Goal: Task Accomplishment & Management: Manage account settings

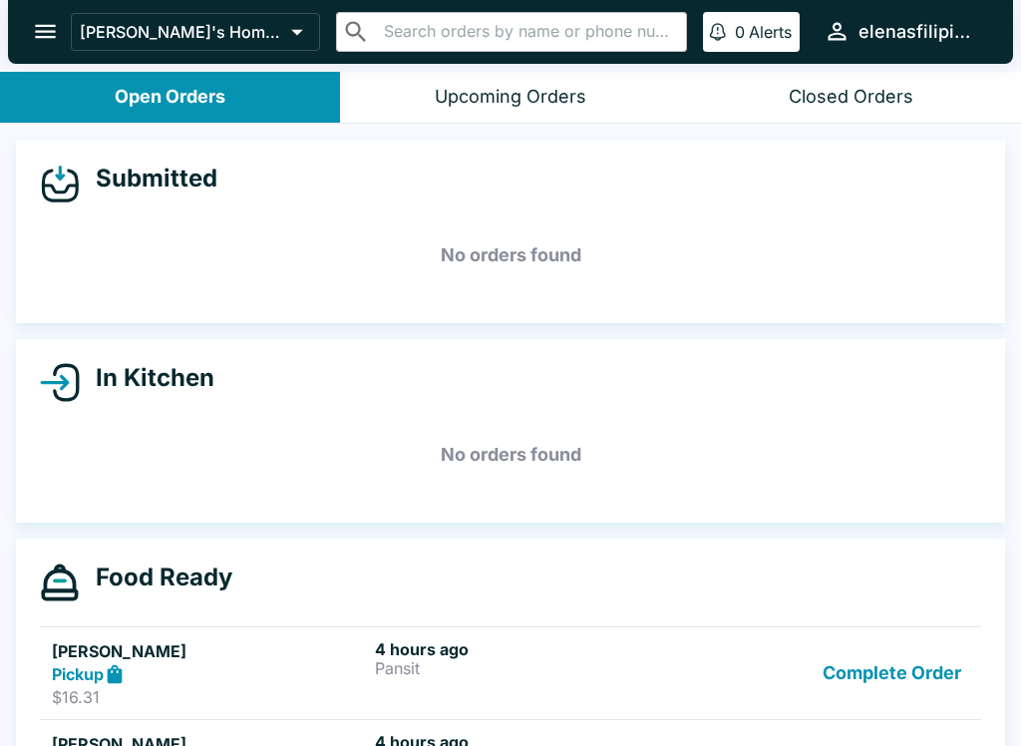
click at [917, 672] on button "Complete Order" at bounding box center [892, 673] width 155 height 69
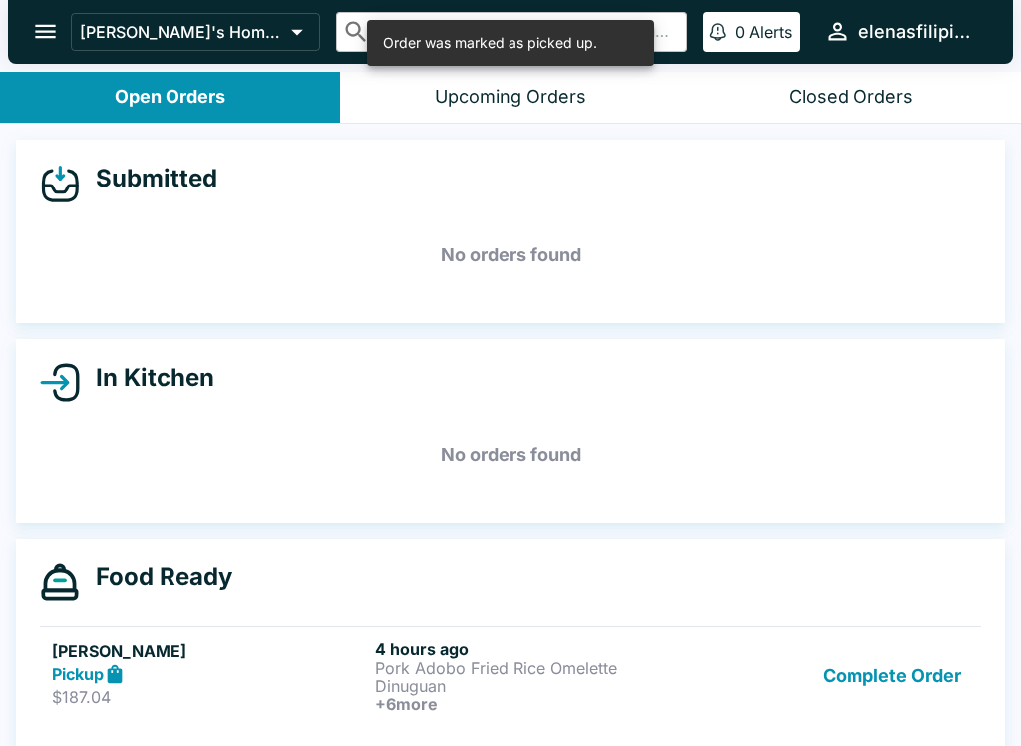
click at [901, 650] on button "Complete Order" at bounding box center [892, 676] width 155 height 74
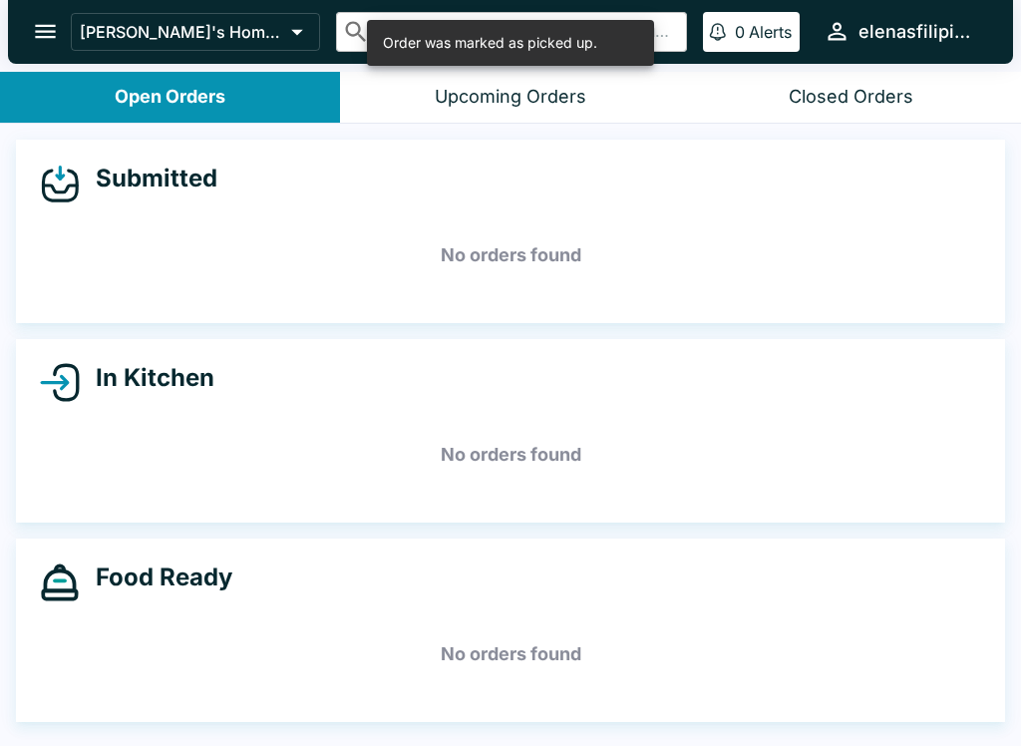
click at [29, 30] on button "open drawer" at bounding box center [45, 31] width 51 height 51
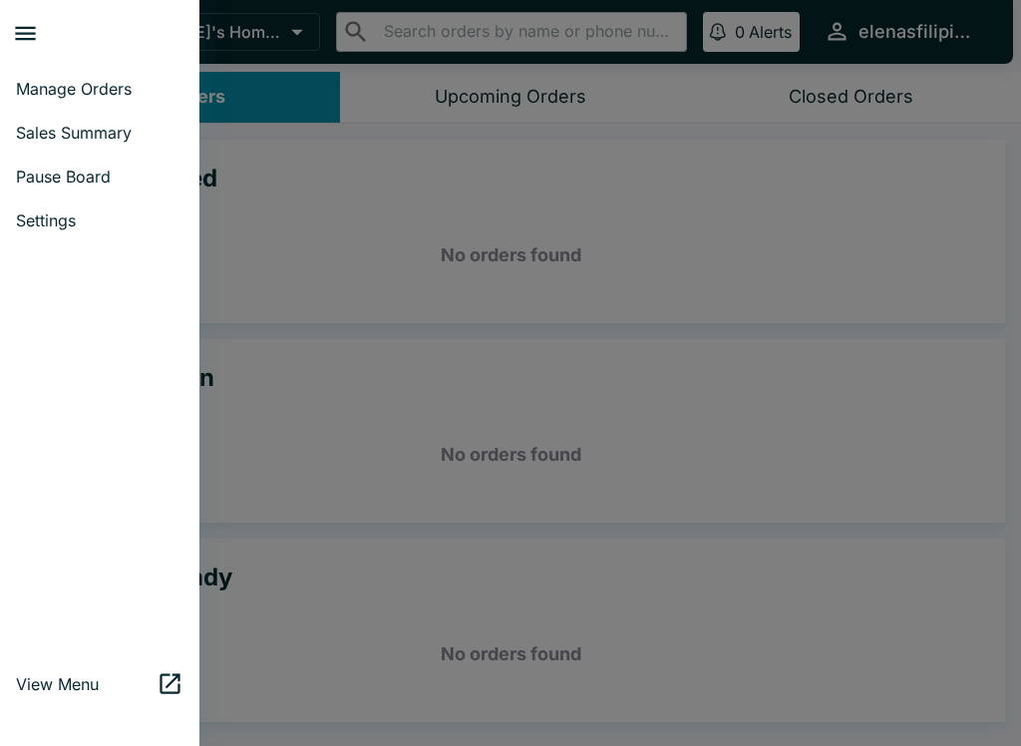
click at [97, 182] on span "Pause Board" at bounding box center [100, 177] width 168 height 20
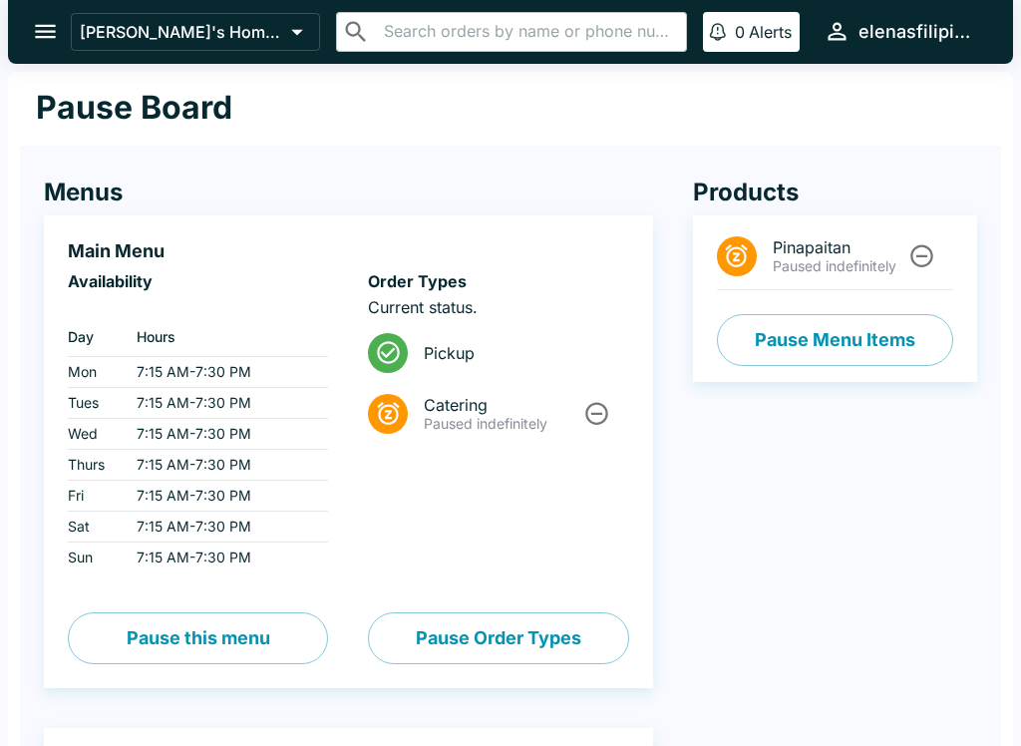
click at [838, 341] on button "Pause Menu Items" at bounding box center [835, 340] width 236 height 52
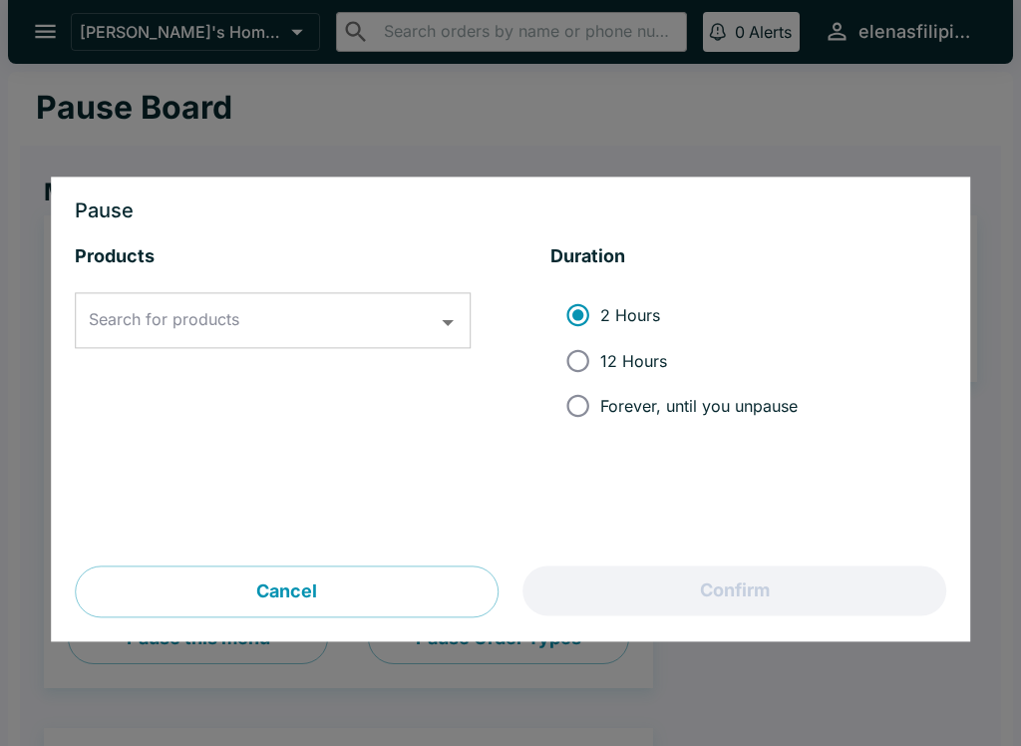
click at [269, 334] on input "Search for products" at bounding box center [258, 321] width 348 height 38
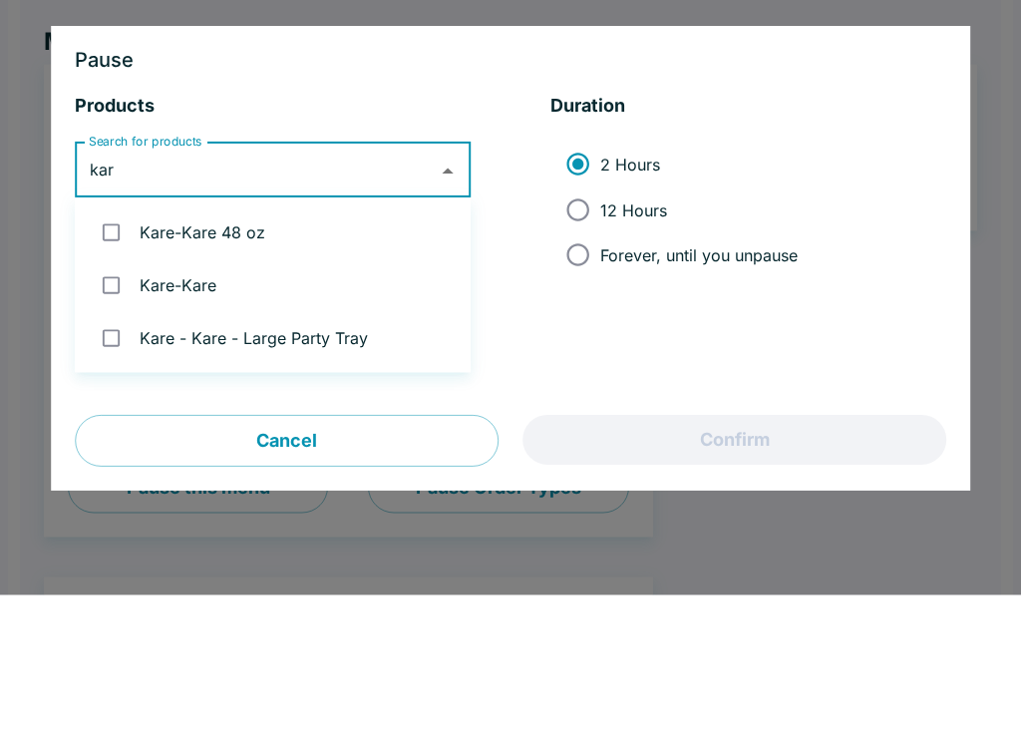
type input "kare"
click at [108, 363] on input "checkbox" at bounding box center [111, 383] width 41 height 41
checkbox input "true"
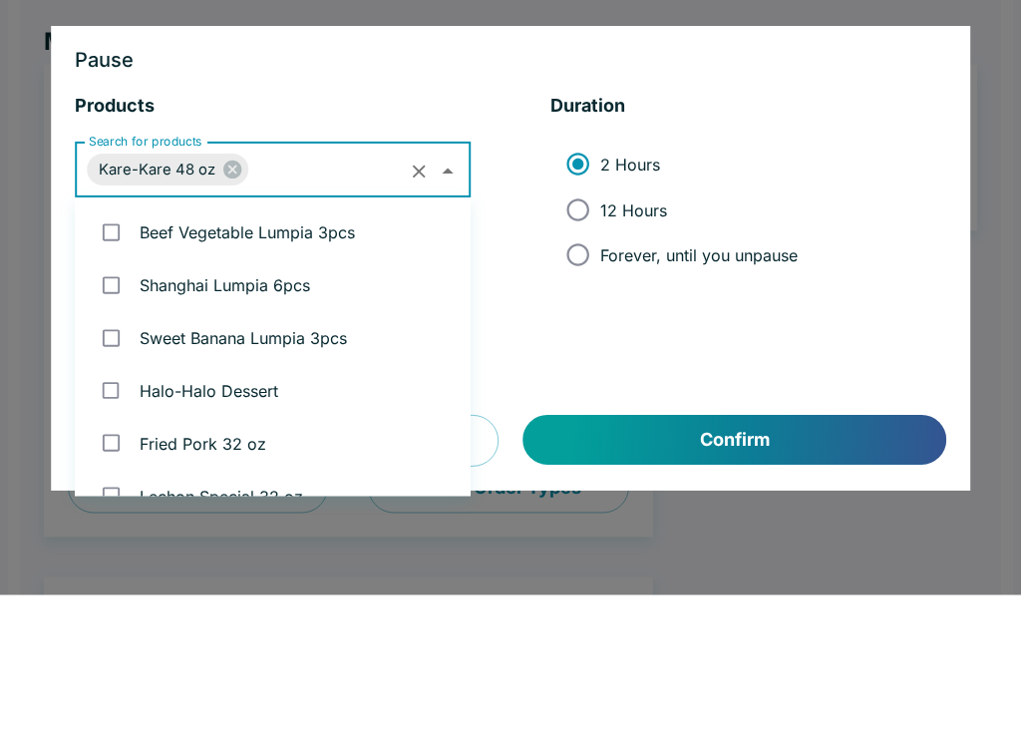
scroll to position [554, 0]
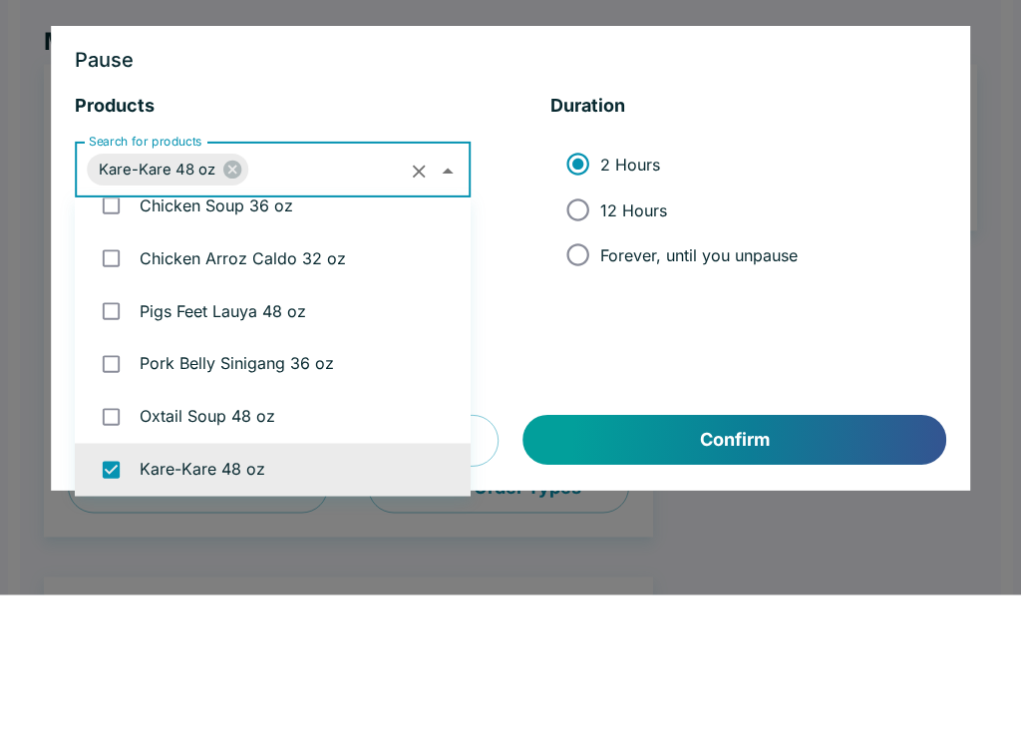
click at [577, 384] on input "Forever, until you unpause" at bounding box center [578, 406] width 45 height 45
radio input "true"
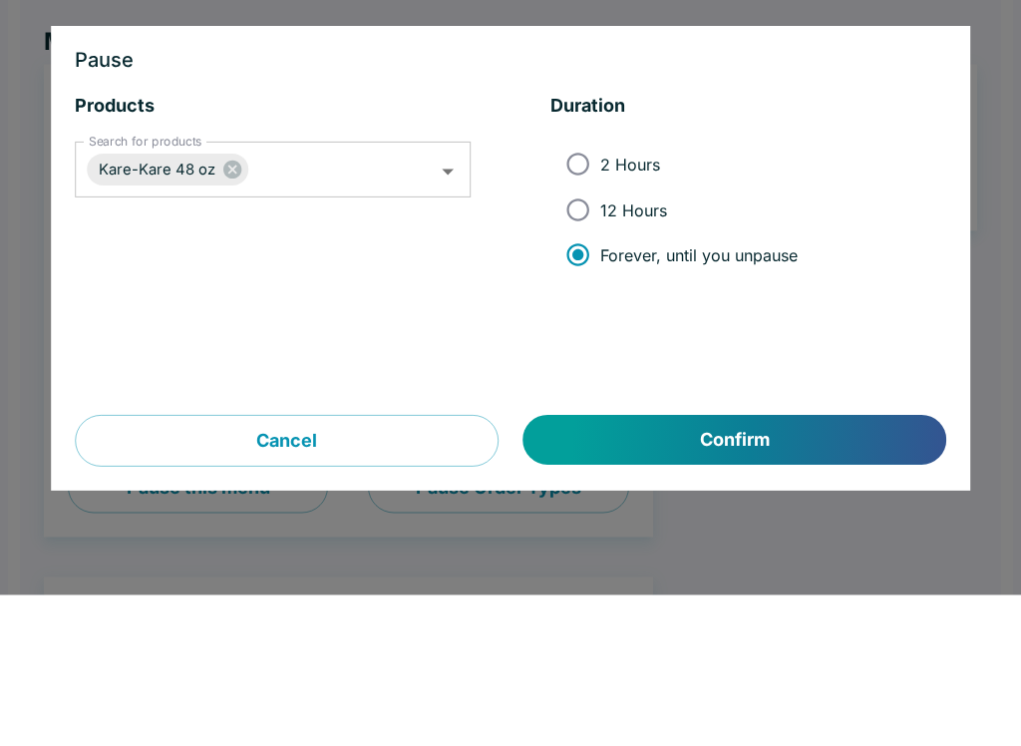
scroll to position [152, 0]
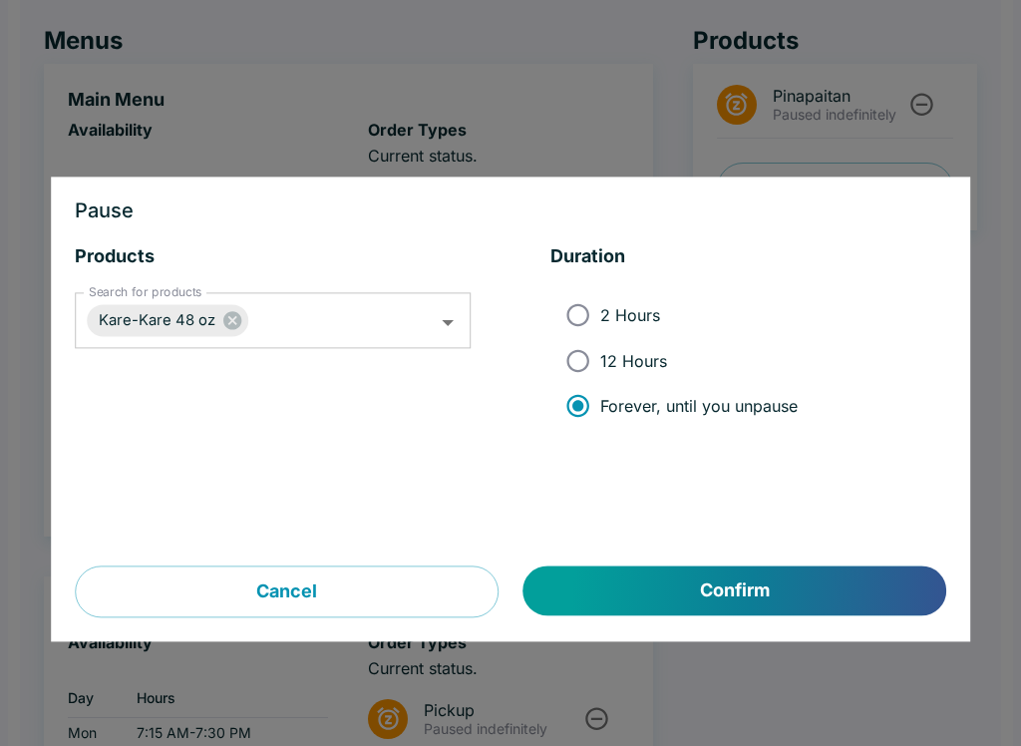
click at [750, 602] on button "Confirm" at bounding box center [735, 592] width 423 height 50
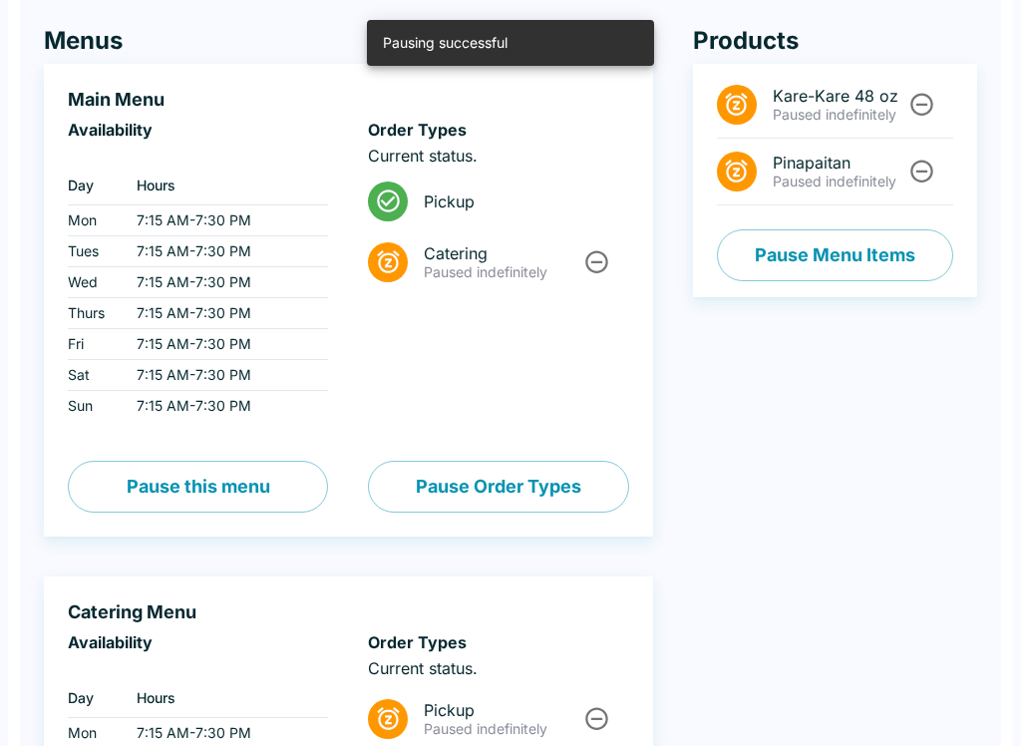
click at [847, 248] on button "Pause Menu Items" at bounding box center [835, 255] width 236 height 52
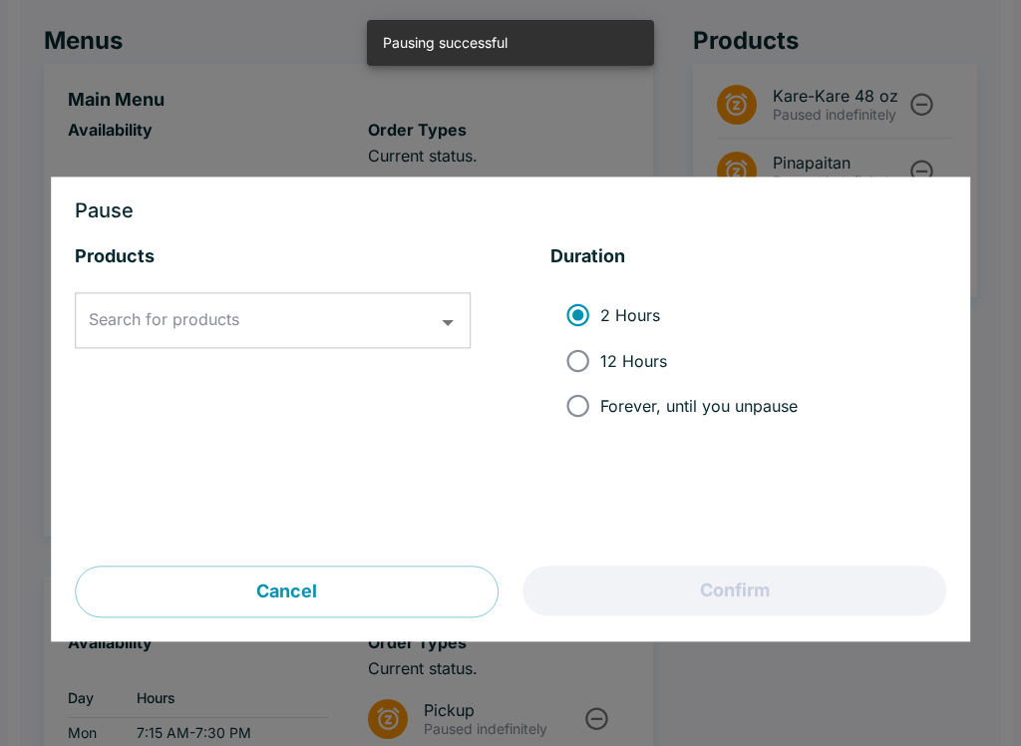
click at [399, 329] on input "Search for products" at bounding box center [258, 321] width 348 height 38
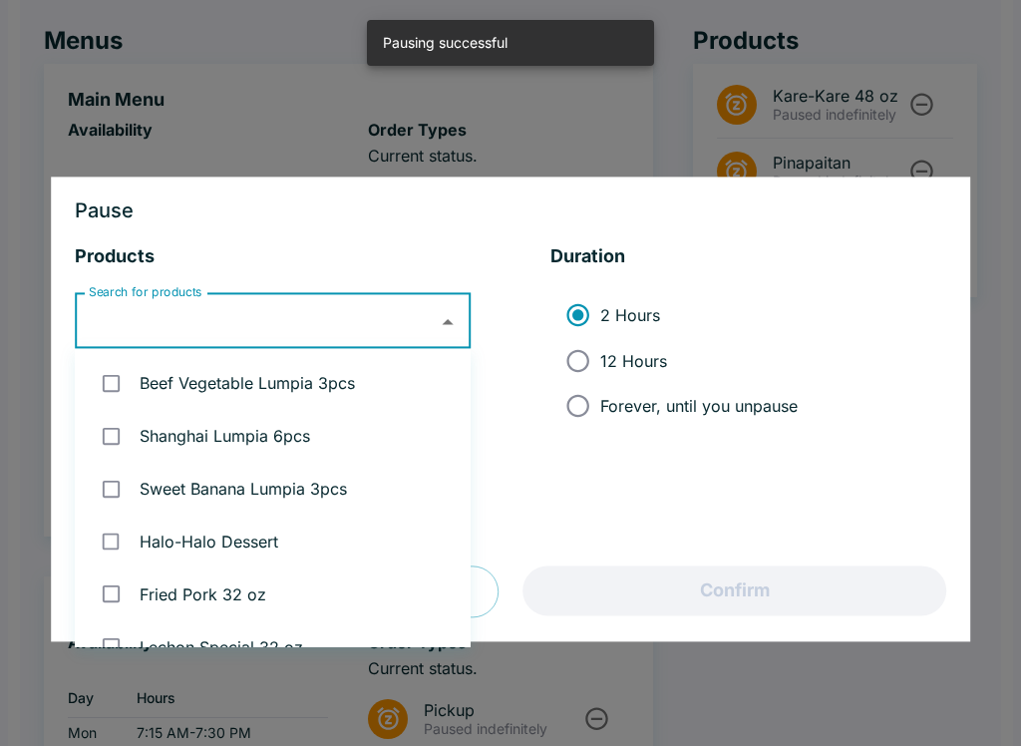
scroll to position [151, 0]
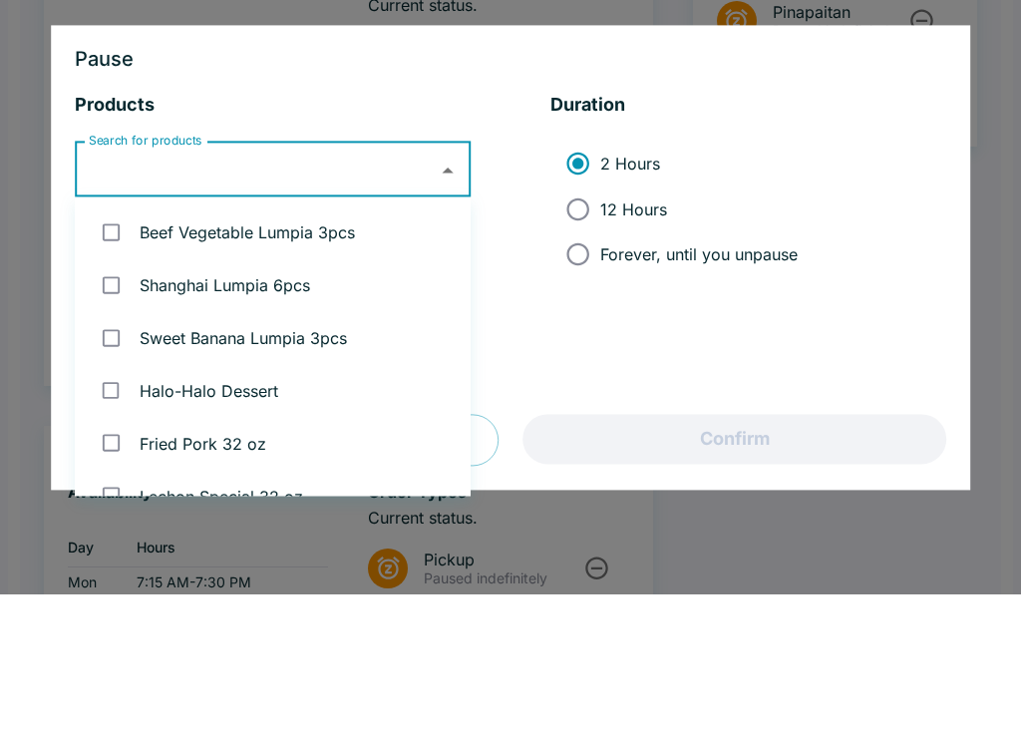
type input "p"
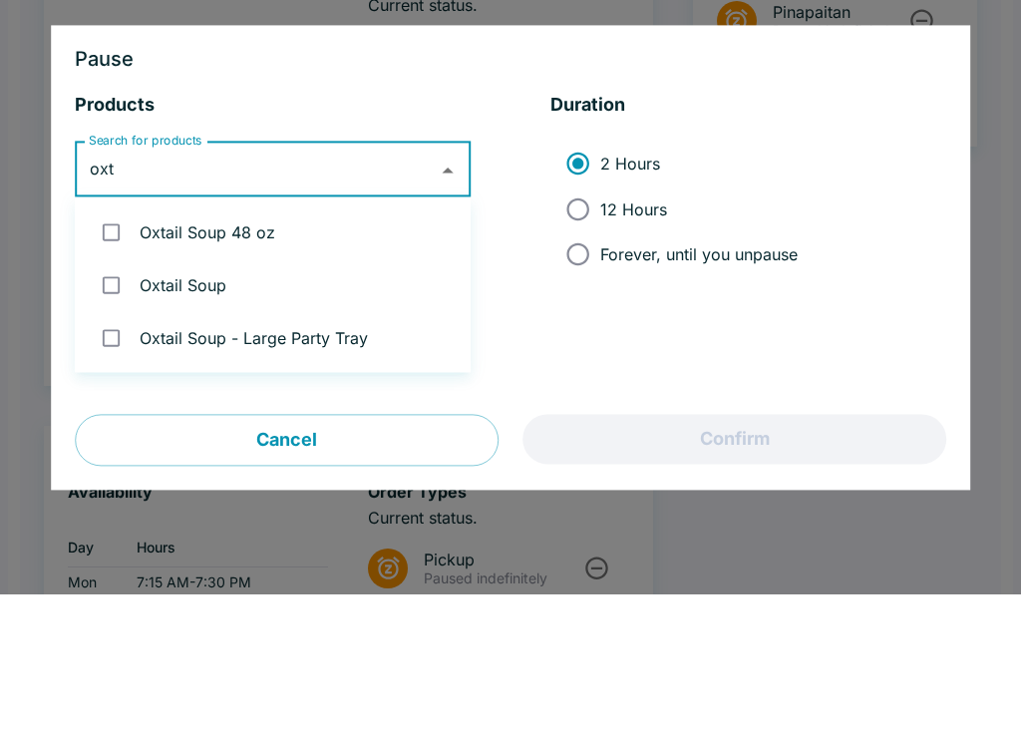
type input "oxta"
click at [119, 364] on input "checkbox" at bounding box center [111, 384] width 41 height 41
checkbox input "true"
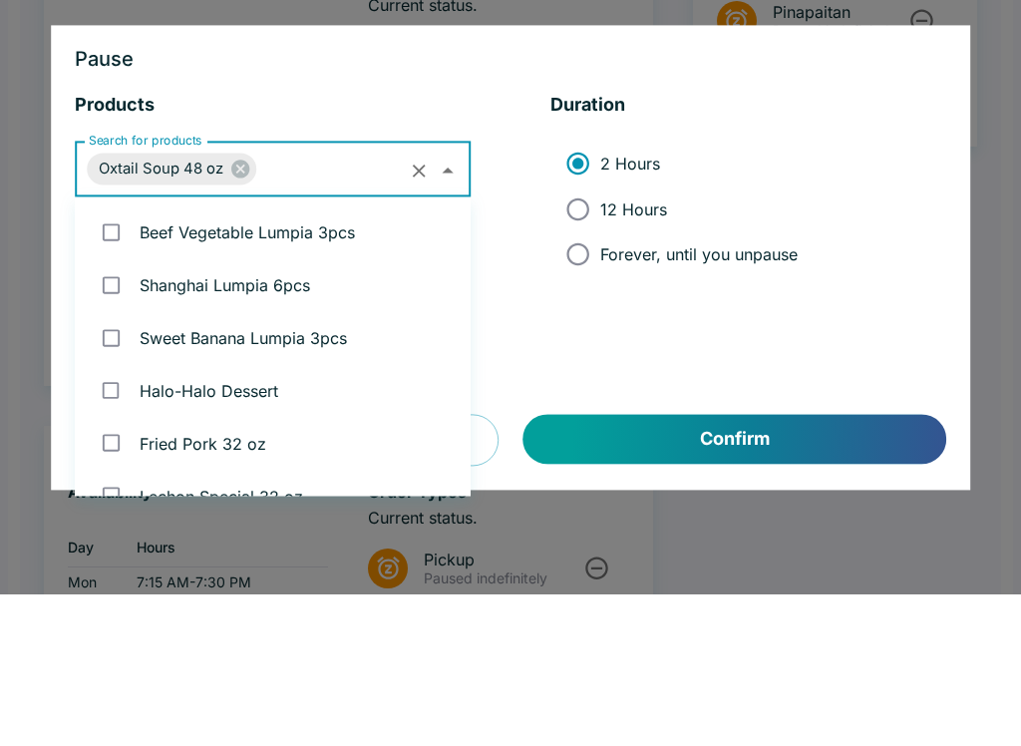
scroll to position [501, 0]
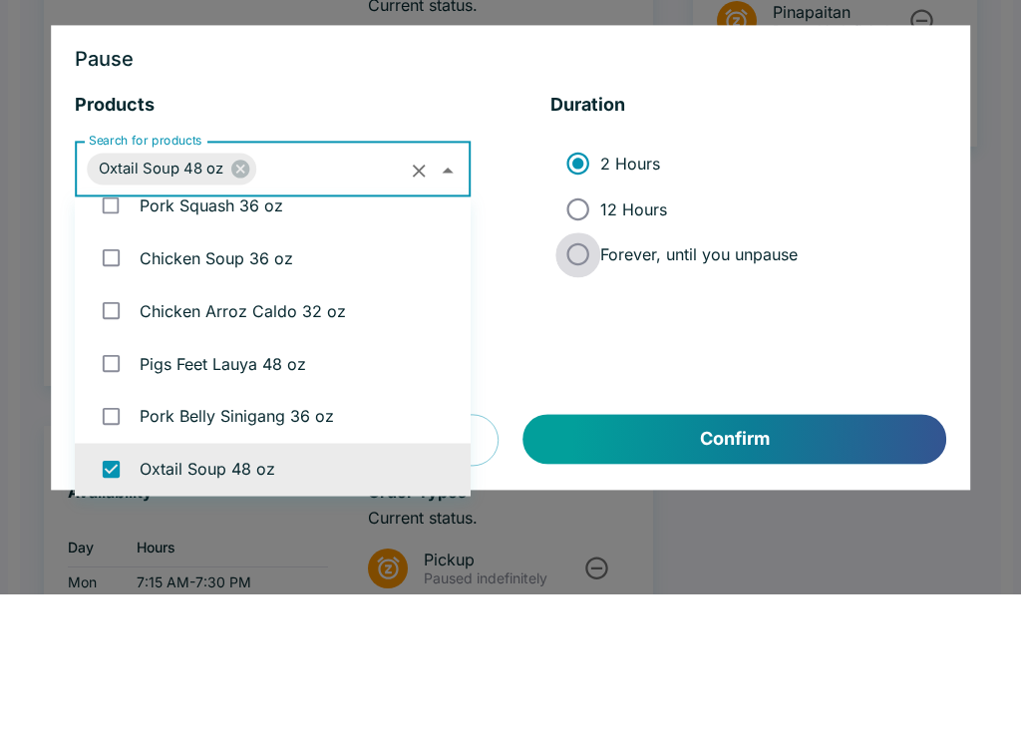
click at [579, 384] on input "Forever, until you unpause" at bounding box center [578, 406] width 45 height 45
radio input "true"
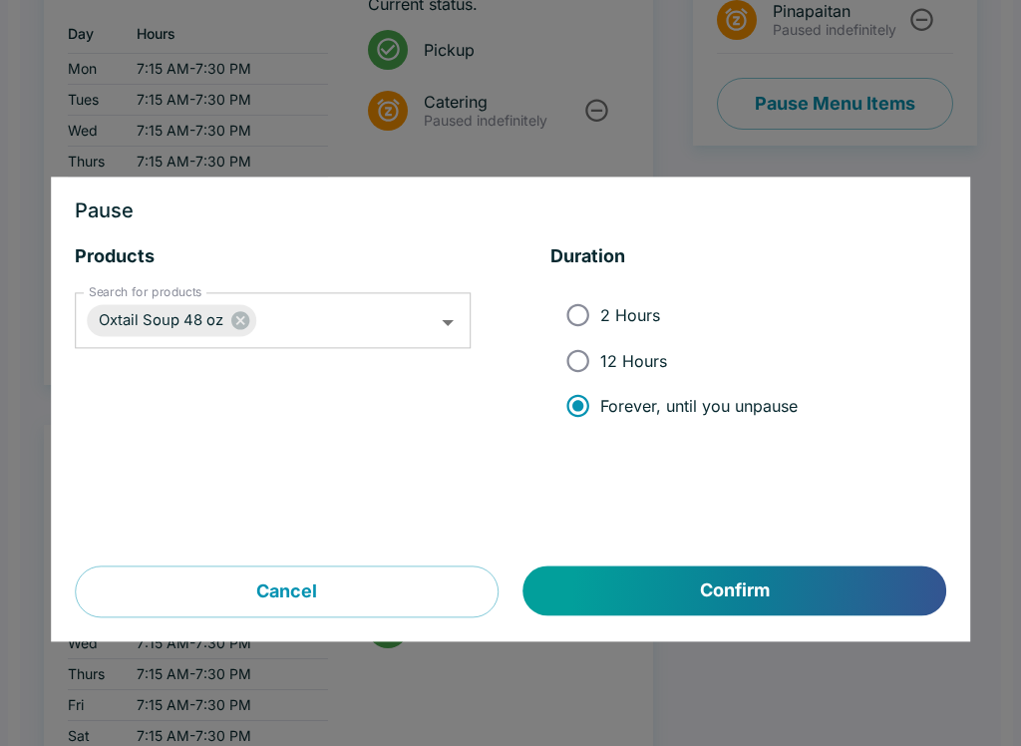
click at [751, 579] on button "Confirm" at bounding box center [735, 592] width 423 height 50
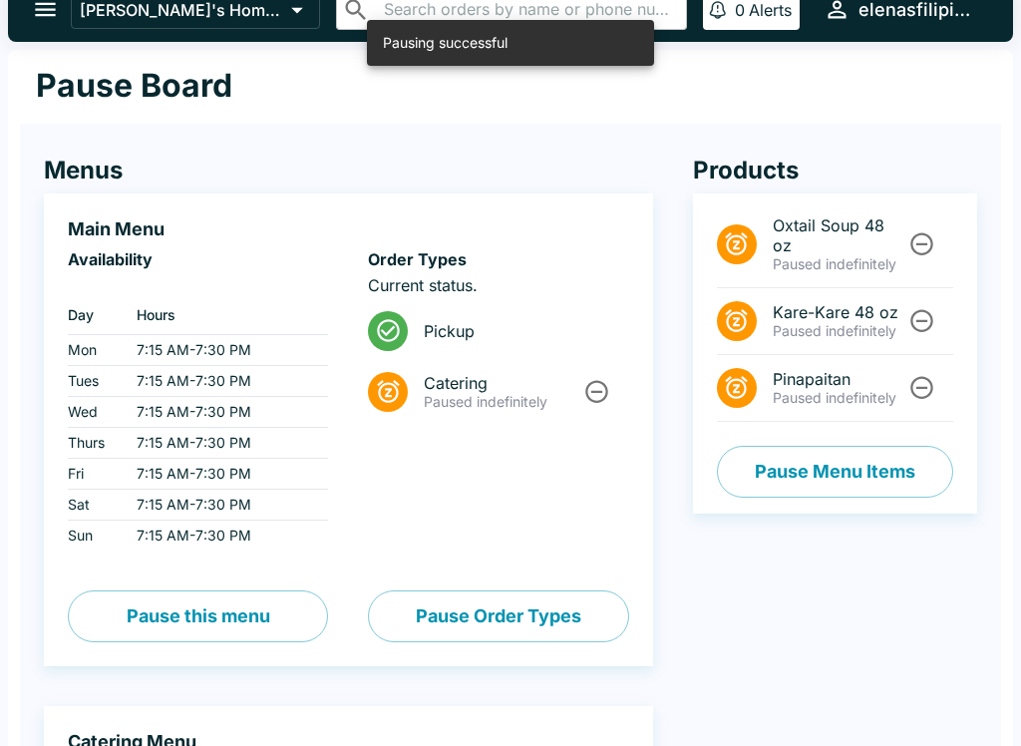
scroll to position [21, 0]
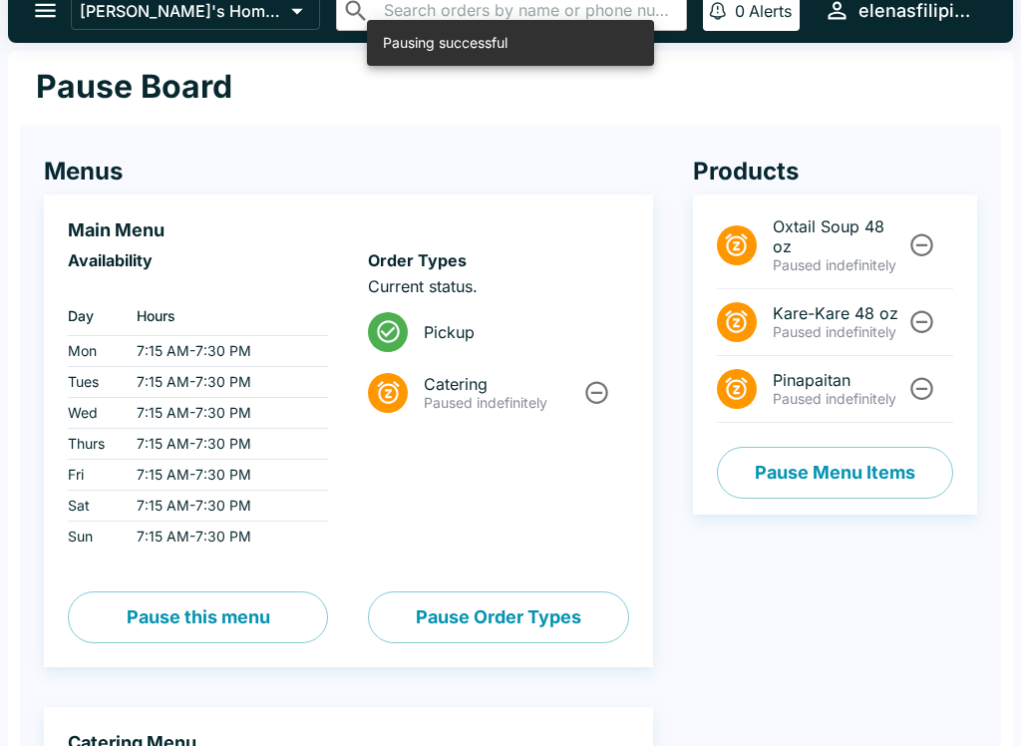
click at [46, 17] on icon "open drawer" at bounding box center [45, 11] width 21 height 14
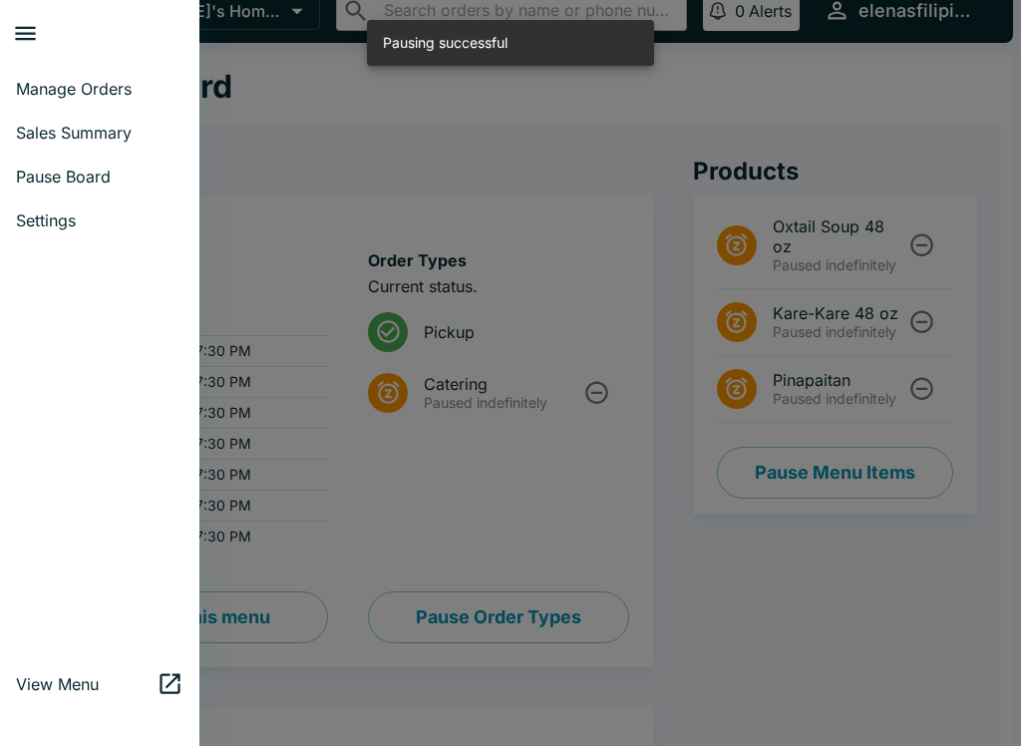
click at [46, 16] on div at bounding box center [106, 33] width 188 height 51
click at [35, 28] on icon "close drawer" at bounding box center [25, 34] width 21 height 14
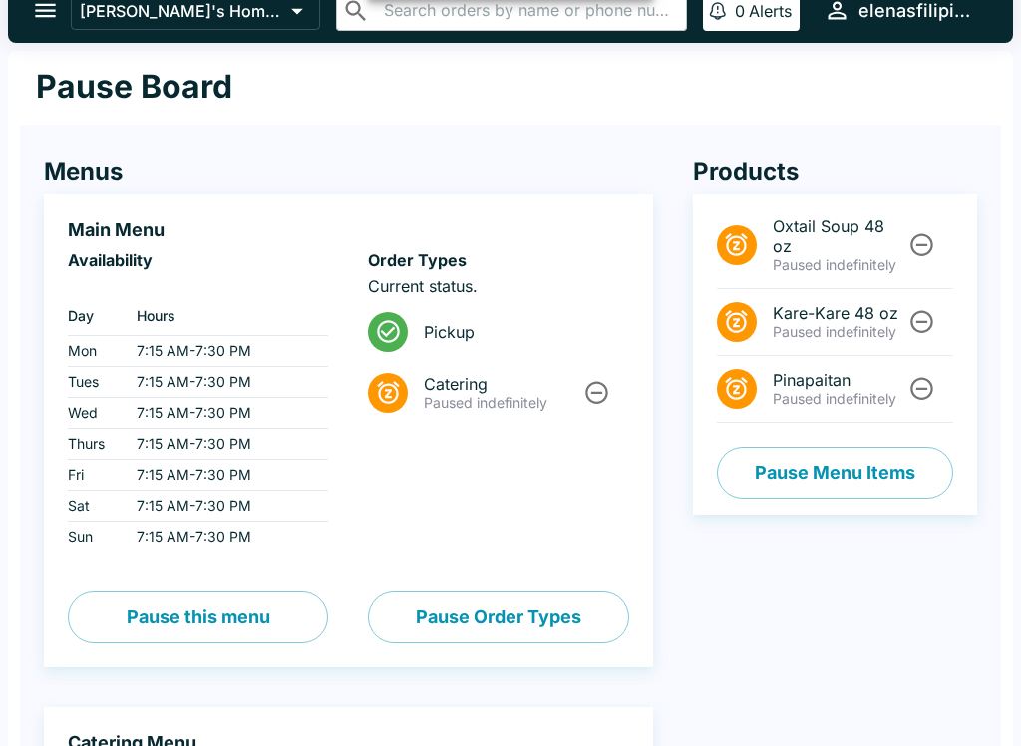
scroll to position [0, 0]
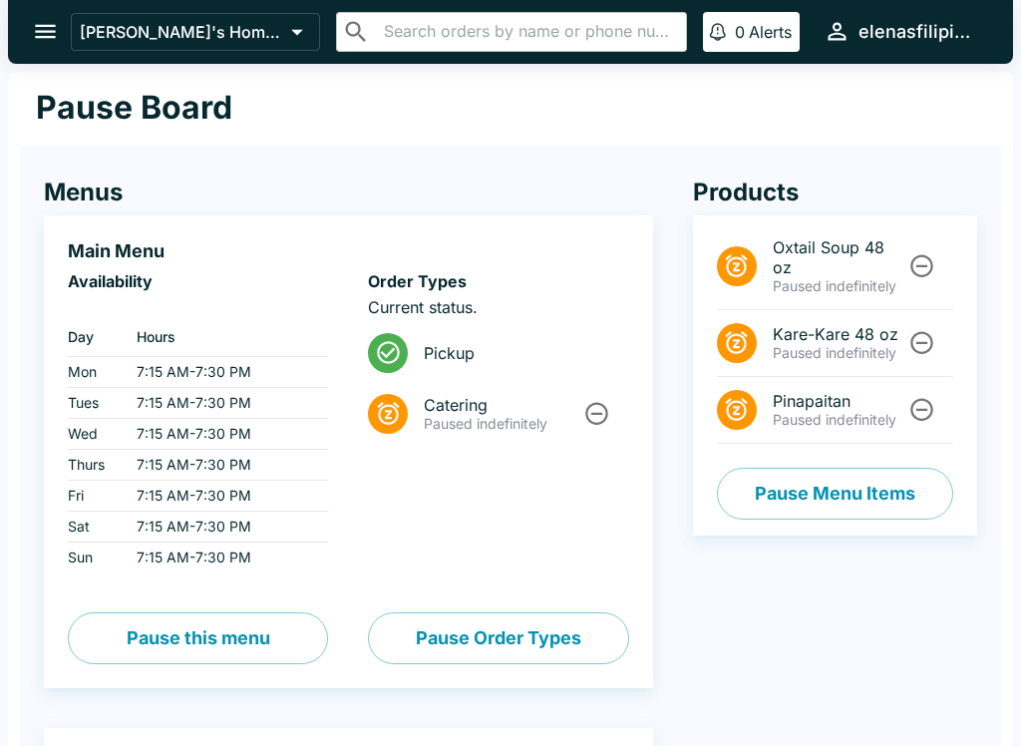
click at [40, 24] on icon "open drawer" at bounding box center [45, 31] width 27 height 27
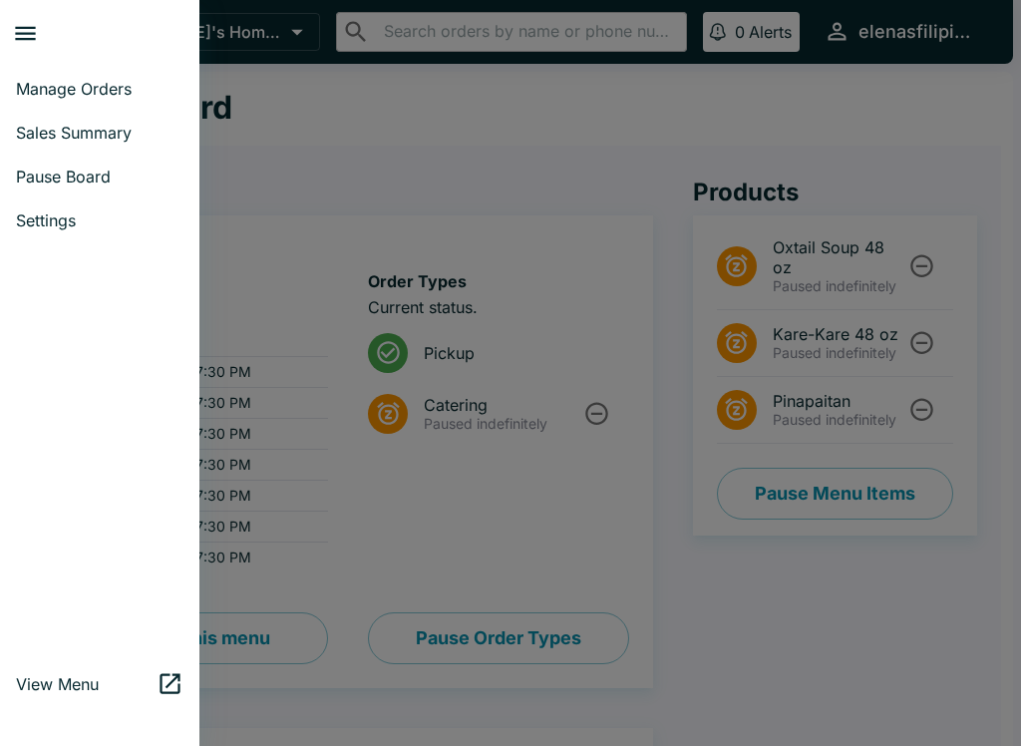
click at [69, 96] on span "Manage Orders" at bounding box center [100, 89] width 168 height 20
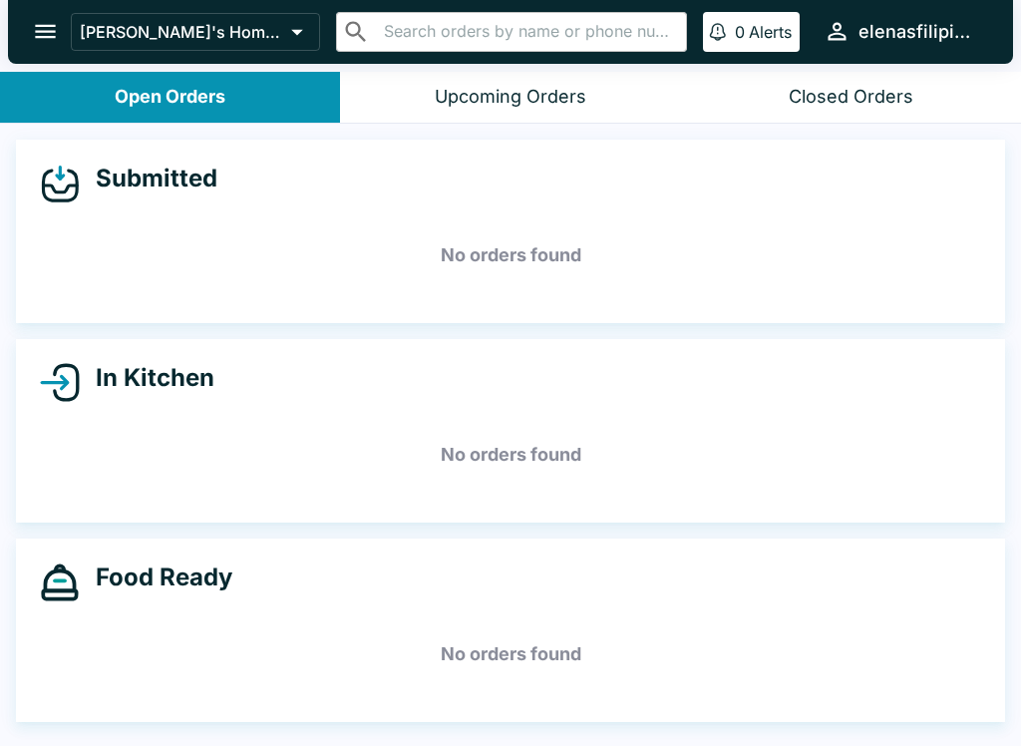
click at [33, 45] on icon "open drawer" at bounding box center [45, 31] width 27 height 27
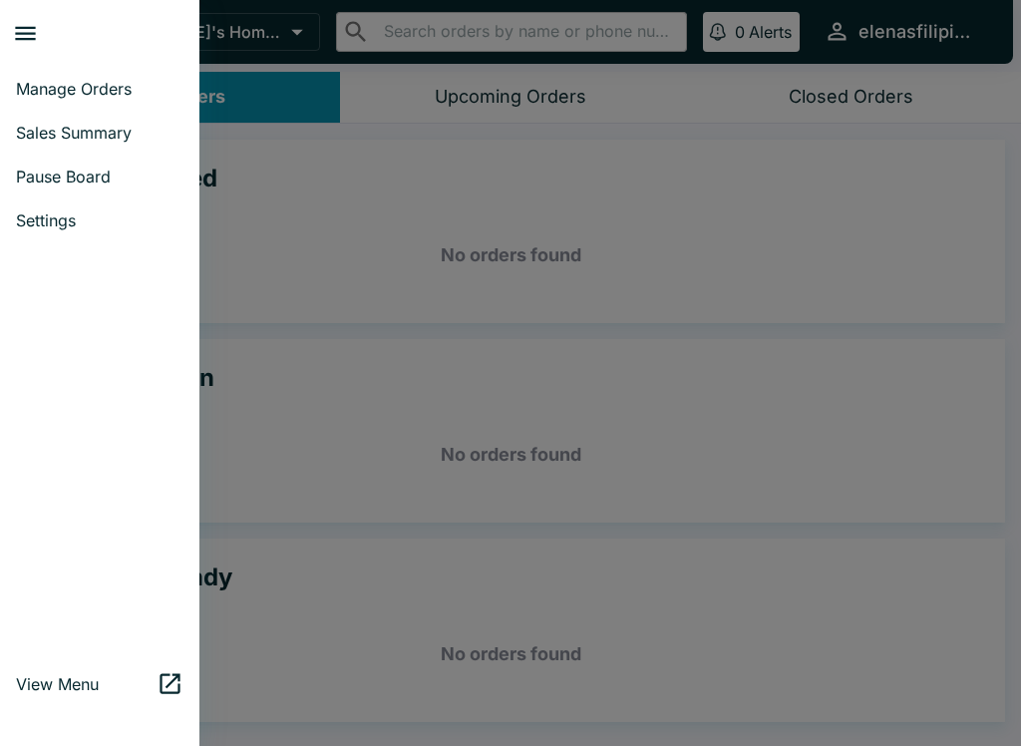
click at [94, 142] on span "Sales Summary" at bounding box center [100, 133] width 168 height 20
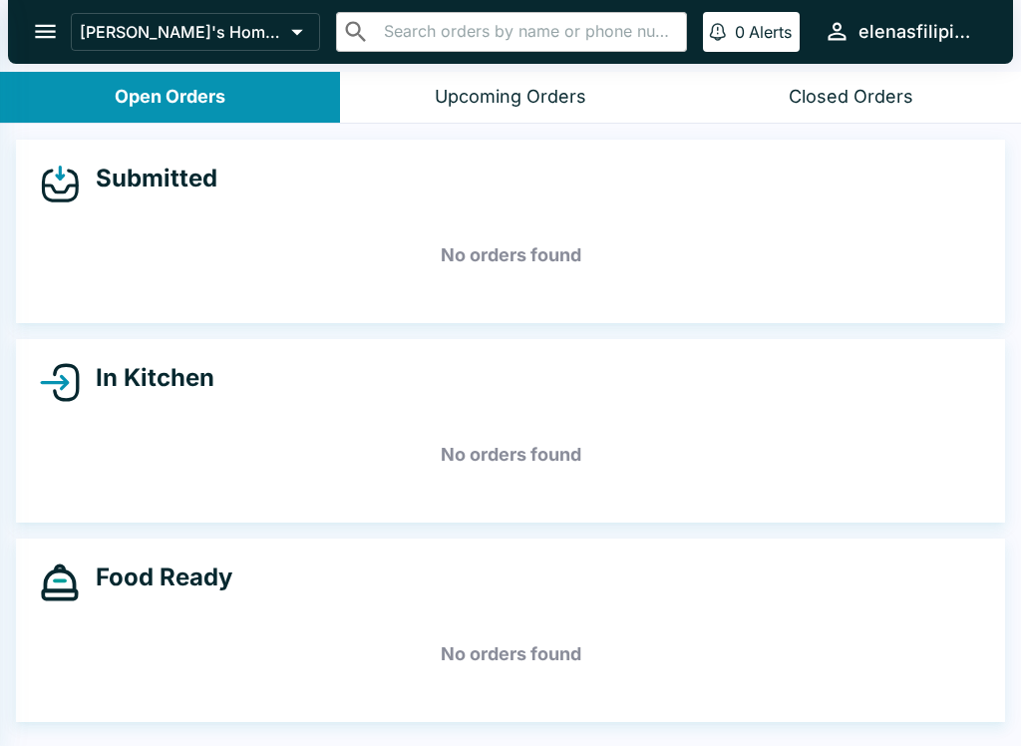
select select "03:00"
